Goal: Transaction & Acquisition: Purchase product/service

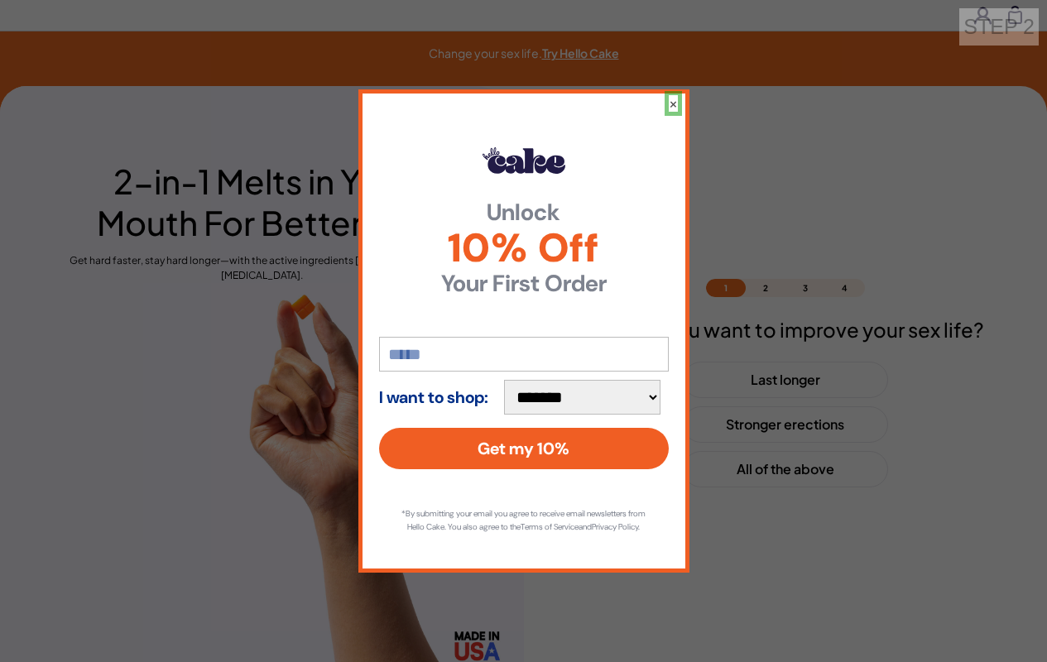
click at [672, 96] on button "×" at bounding box center [673, 103] width 9 height 17
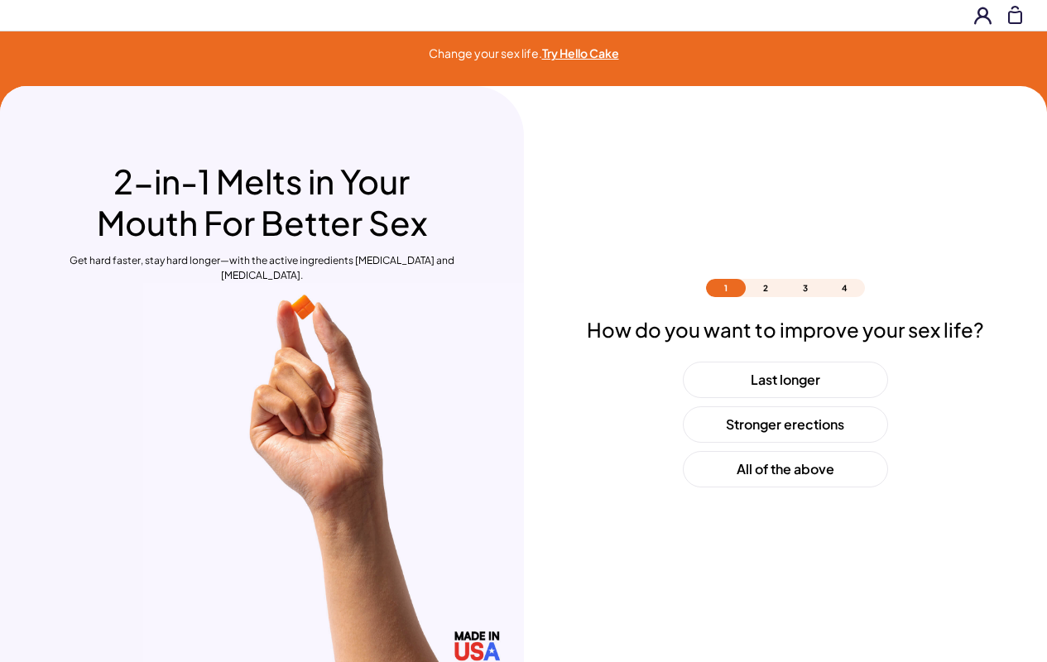
scroll to position [49, 0]
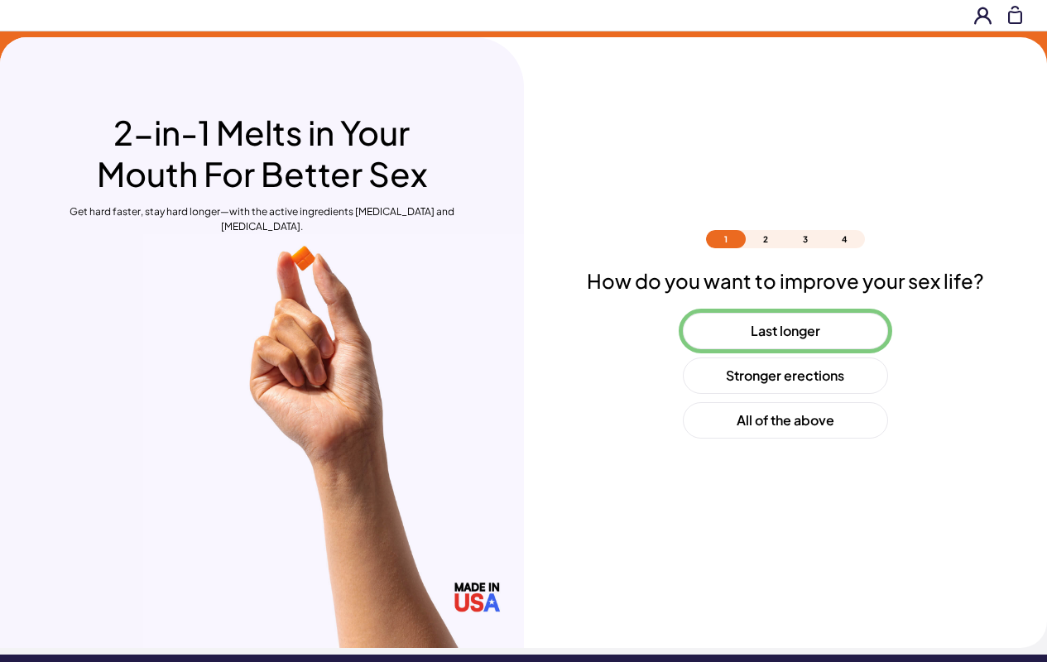
click at [785, 331] on button "Last longer" at bounding box center [785, 331] width 205 height 36
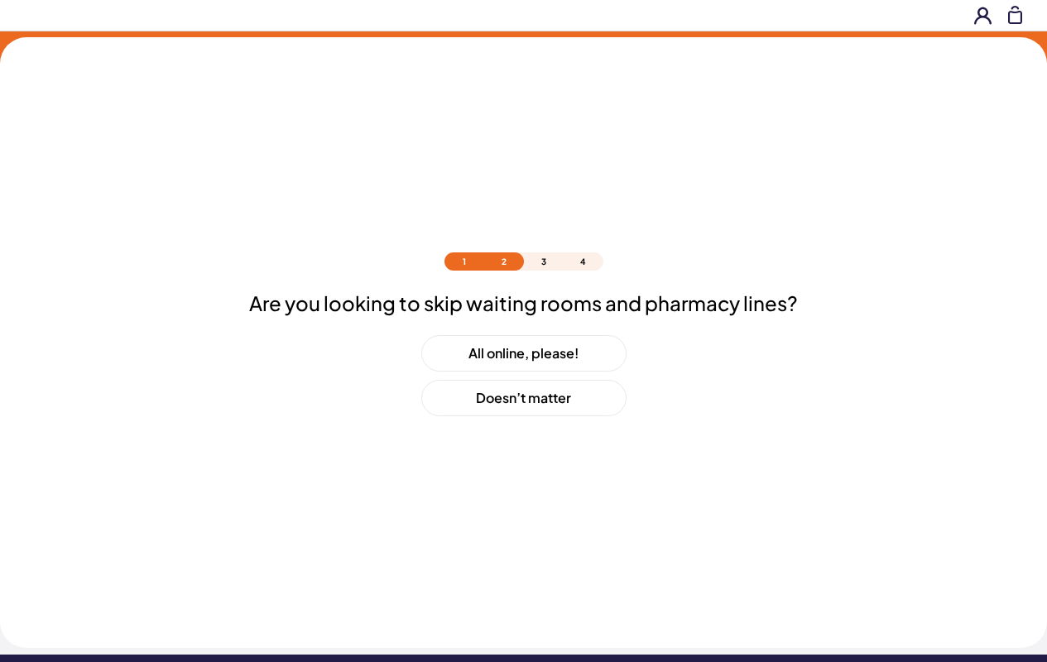
scroll to position [71, 0]
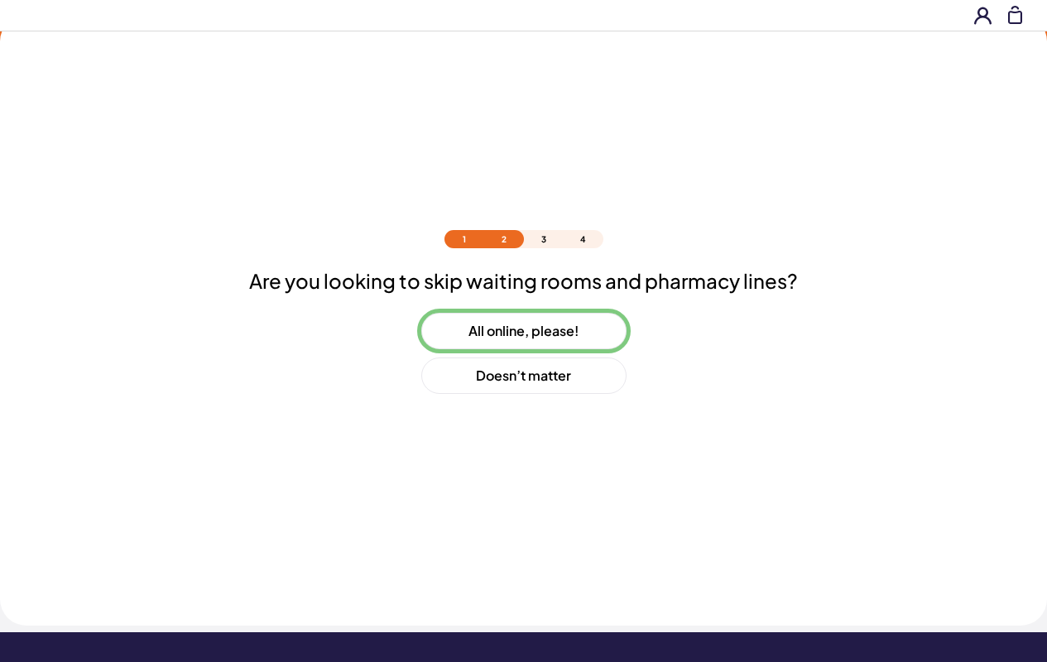
click at [523, 331] on button "All online, please!" at bounding box center [523, 331] width 205 height 36
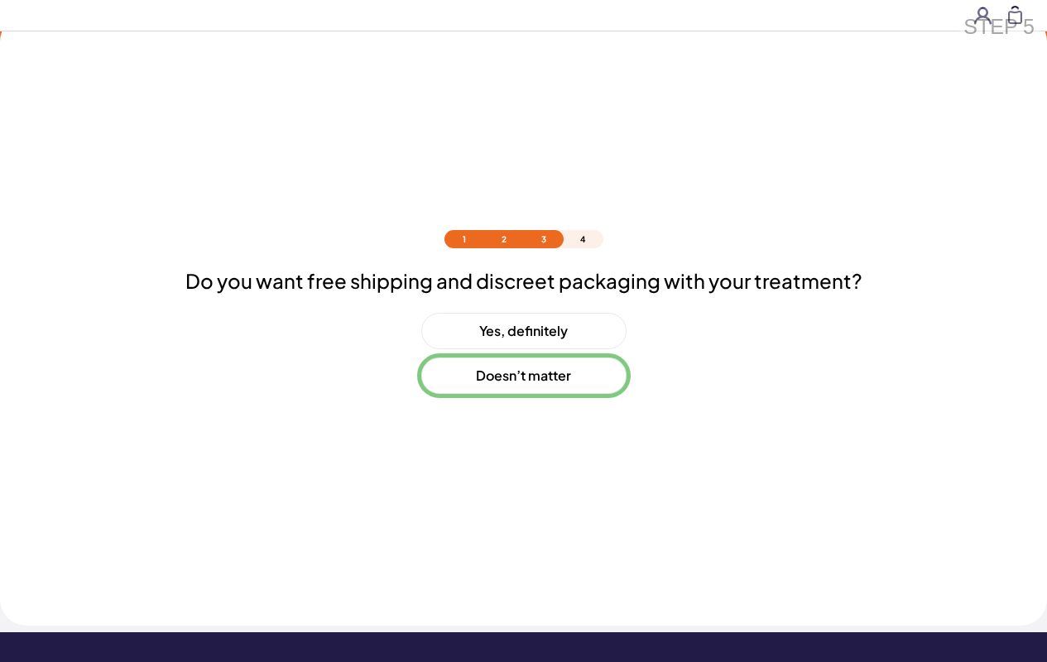
scroll to position [116, 0]
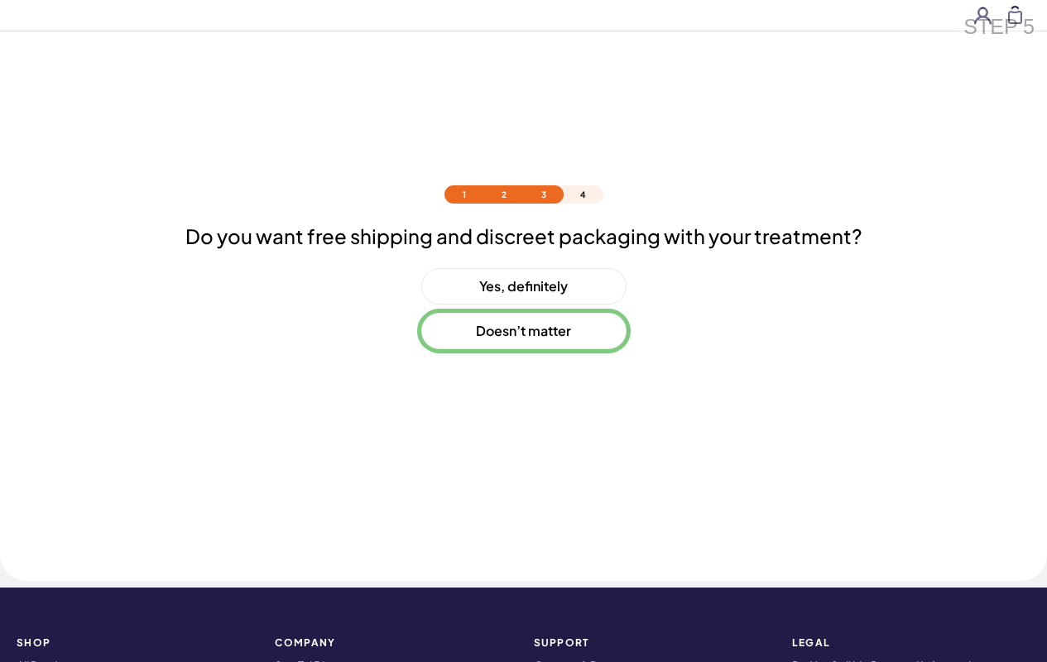
click at [523, 331] on button "Doesn’t matter" at bounding box center [523, 331] width 205 height 36
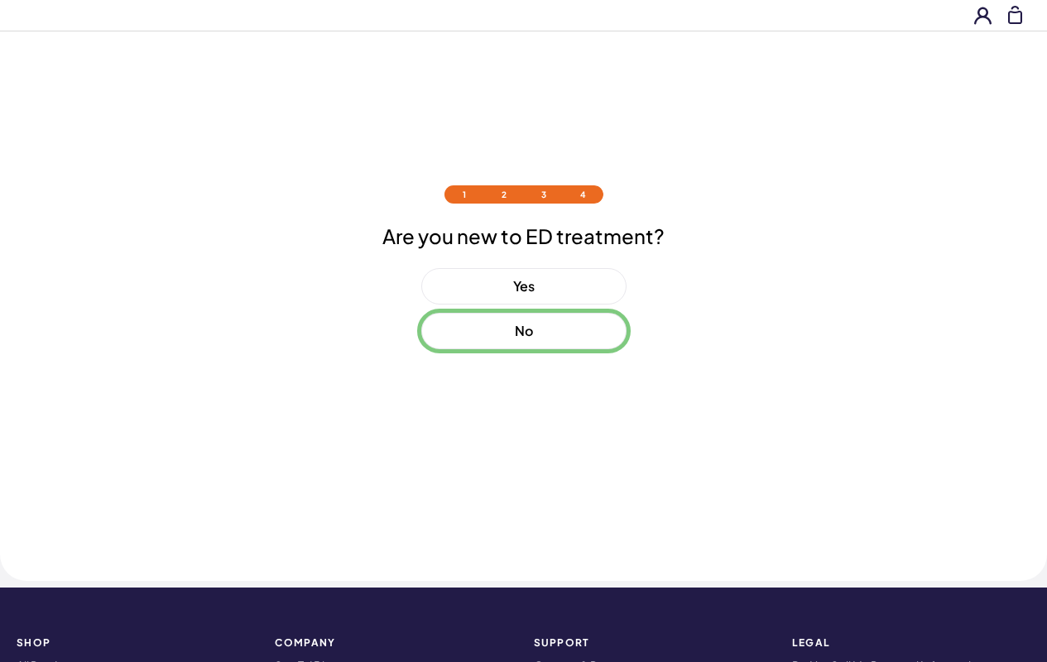
click at [523, 331] on button "No" at bounding box center [523, 331] width 205 height 36
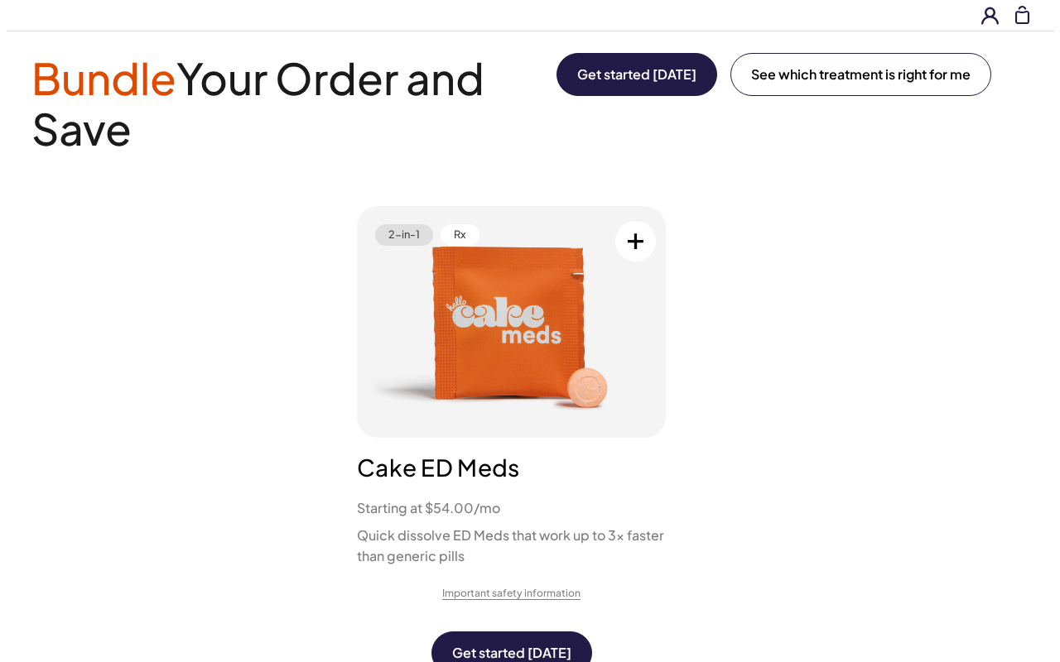
scroll to position [0, 0]
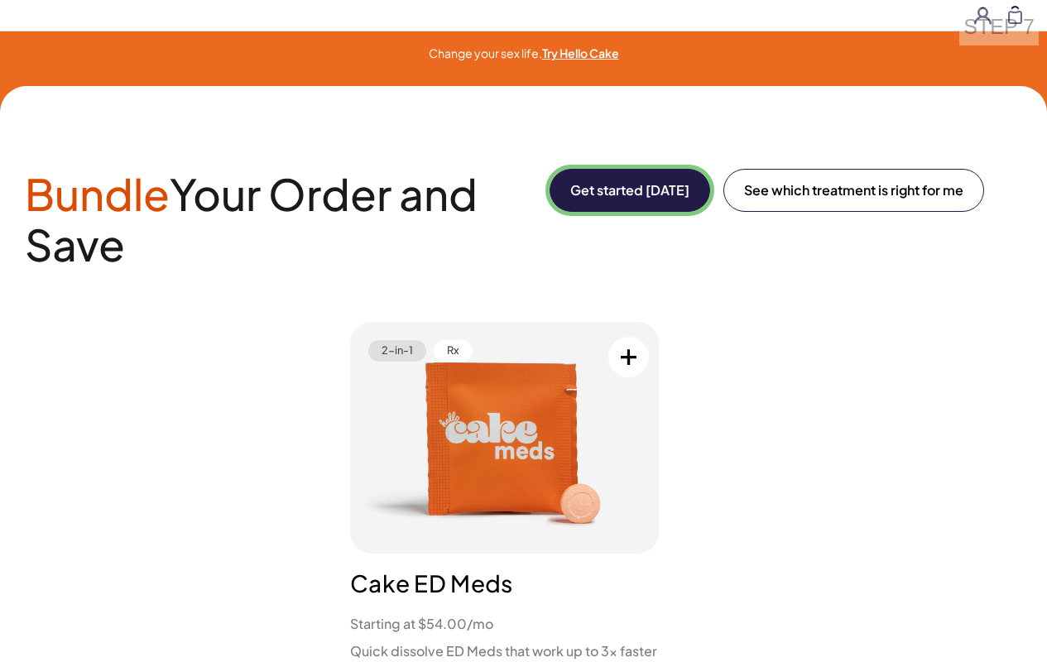
click at [627, 190] on button "Get started [DATE]" at bounding box center [630, 190] width 161 height 43
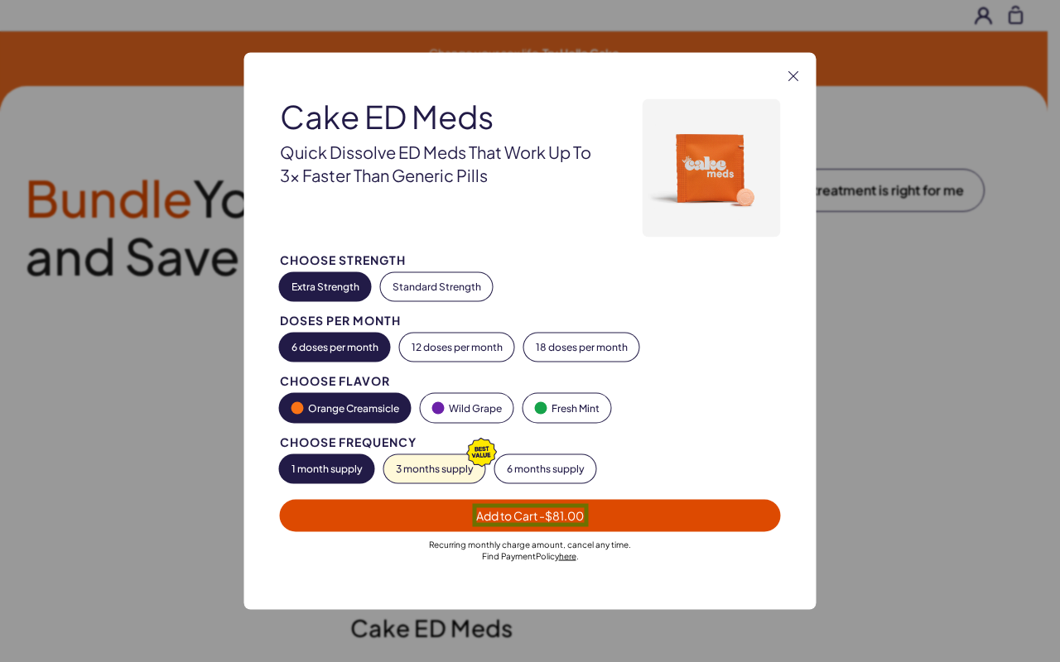
click at [530, 515] on span "Add to Cart - $81.00" at bounding box center [530, 515] width 108 height 15
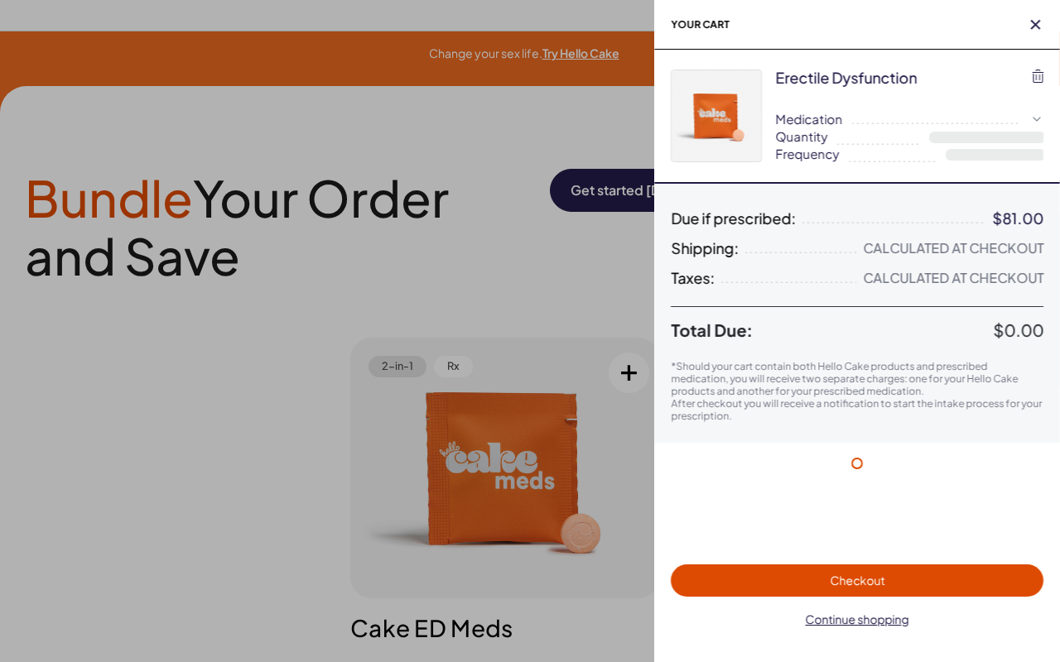
select select "*"
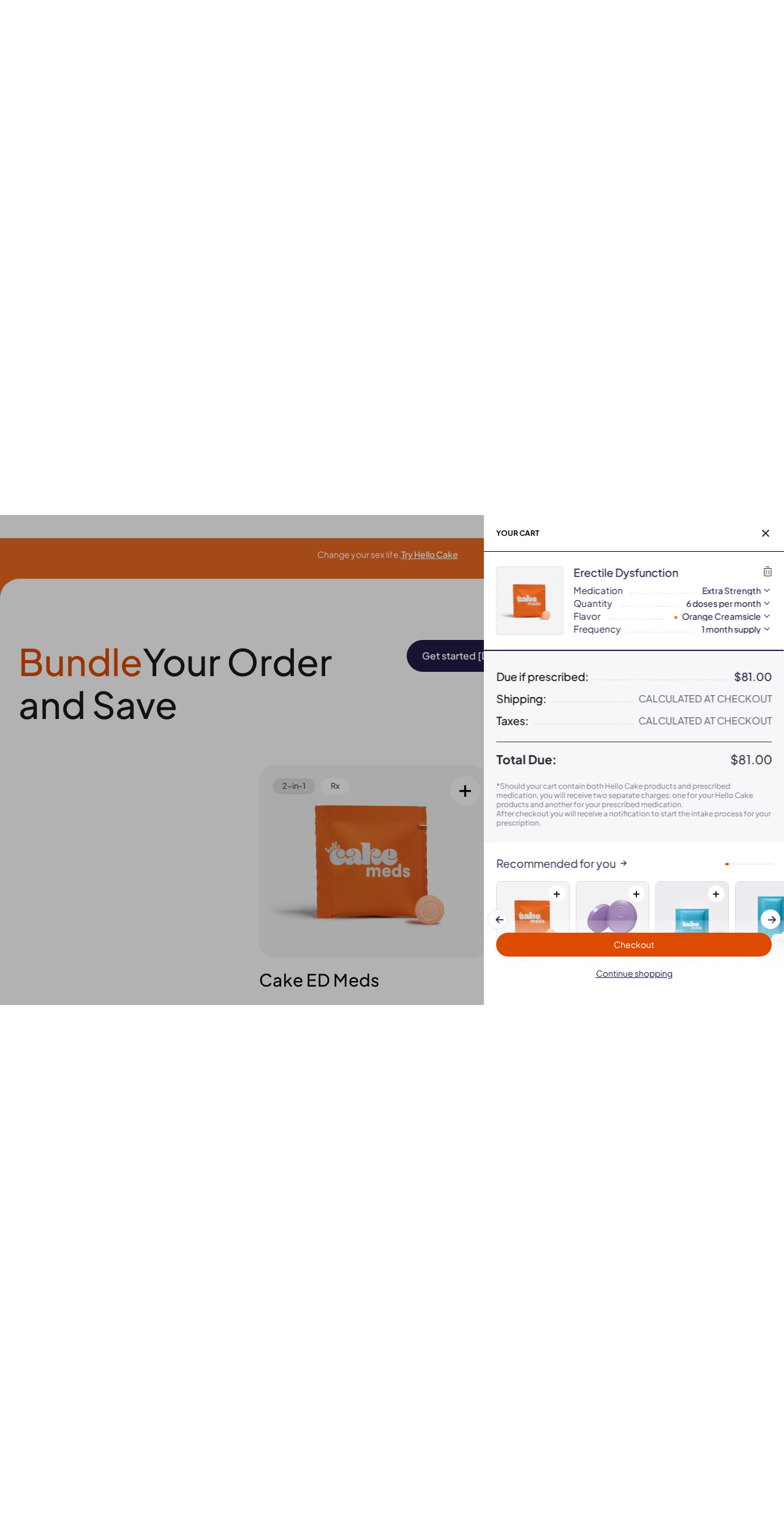
scroll to position [75, 0]
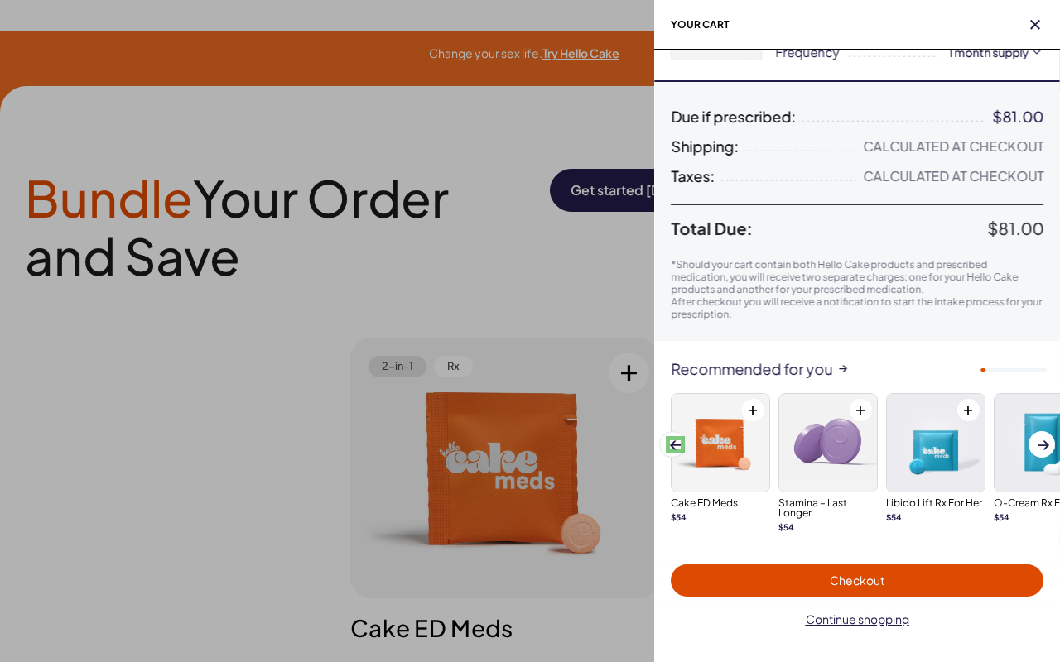
click at [675, 445] on span at bounding box center [675, 444] width 11 height 9
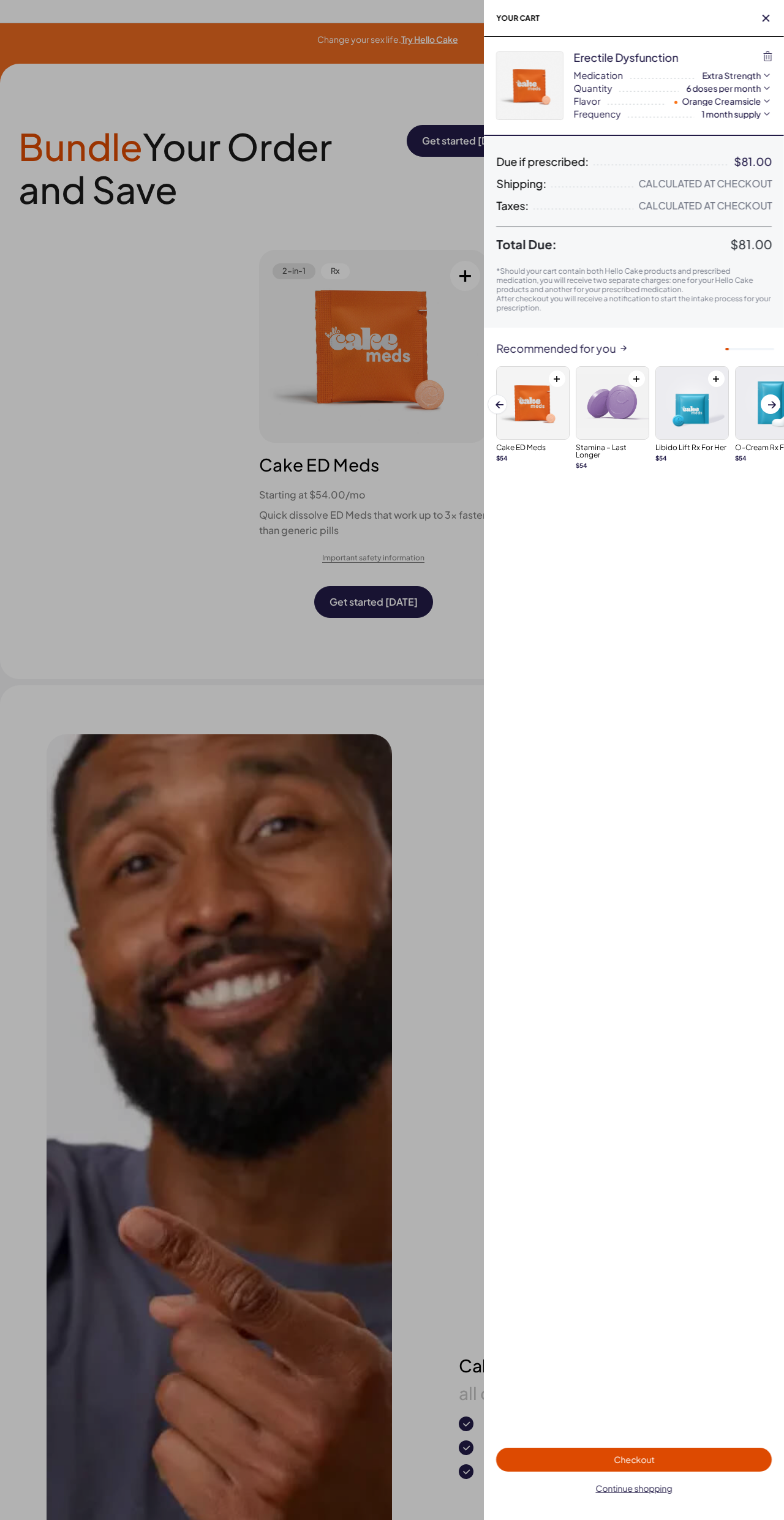
scroll to position [0, 0]
